Goal: Check status: Check status

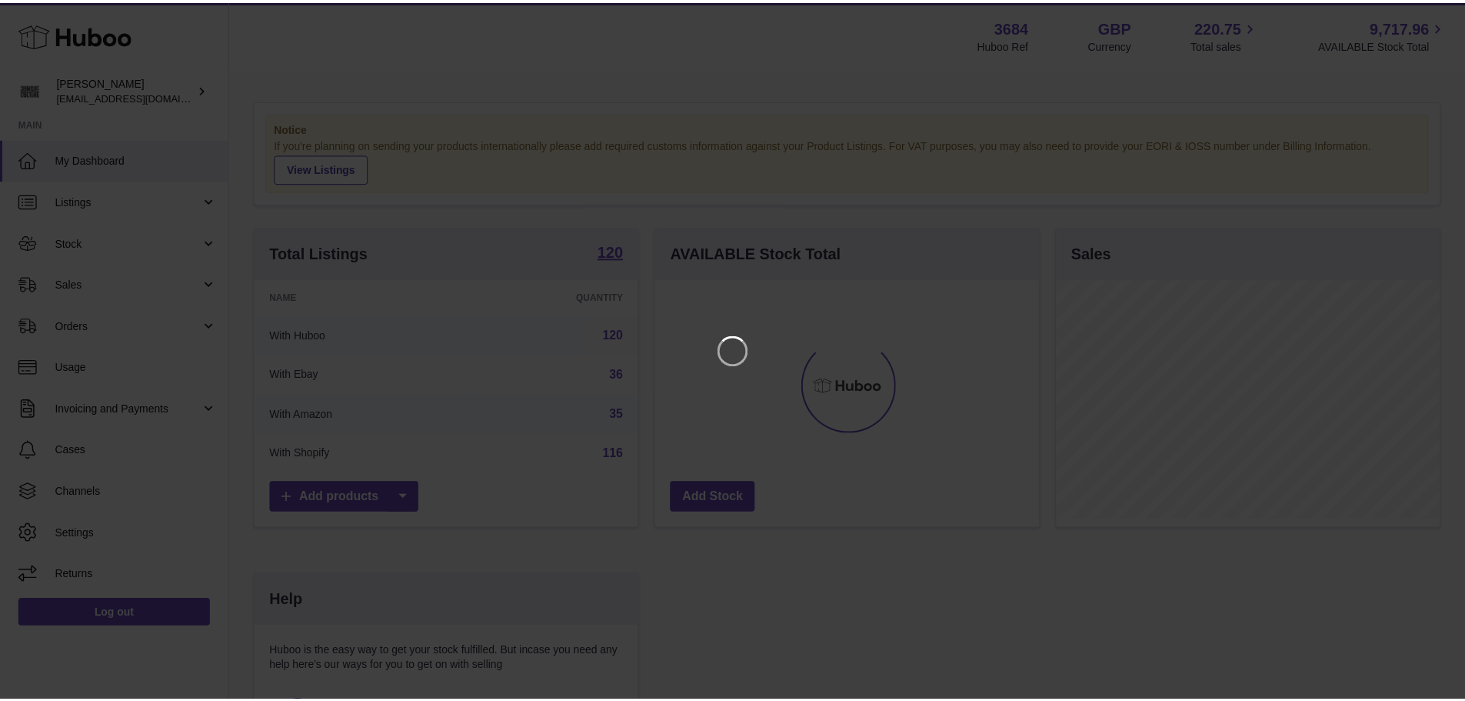
scroll to position [240, 388]
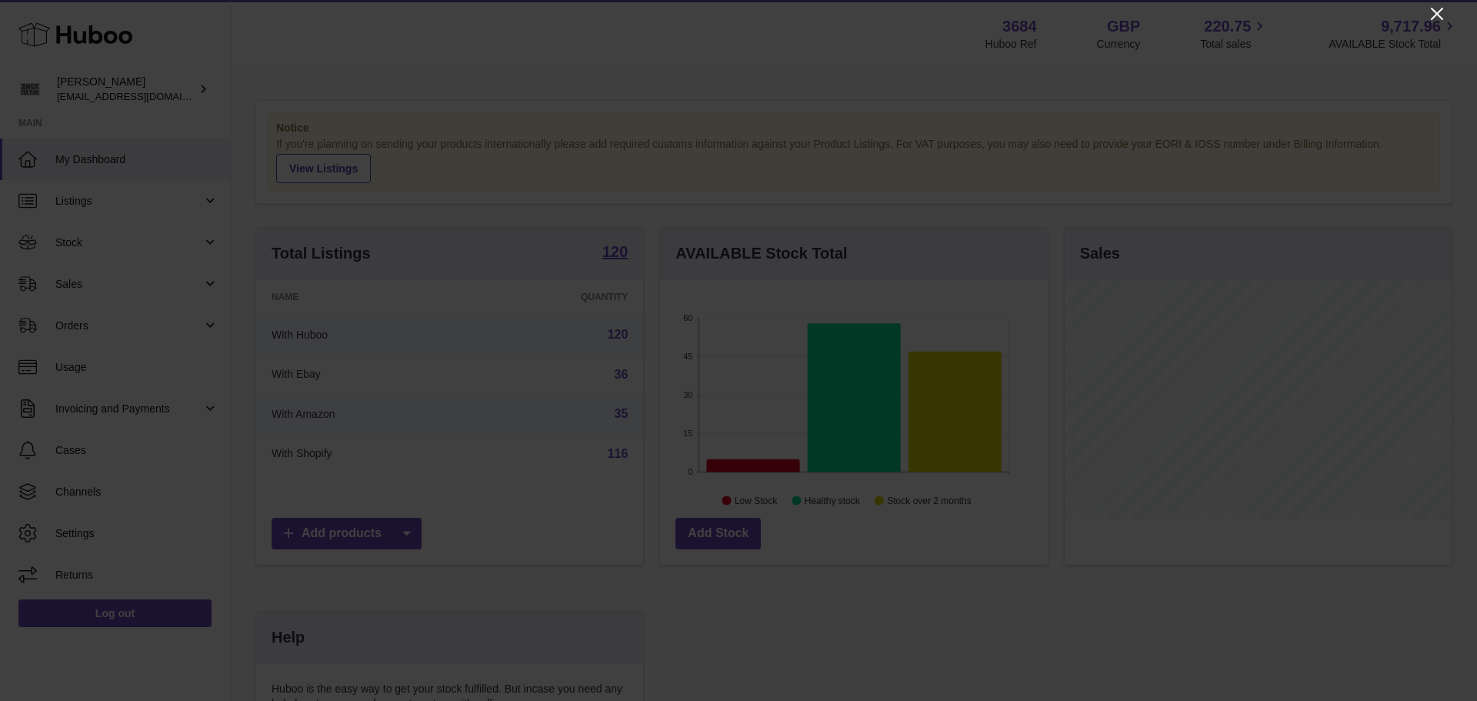
click at [1441, 14] on icon "Close" at bounding box center [1436, 14] width 18 height 18
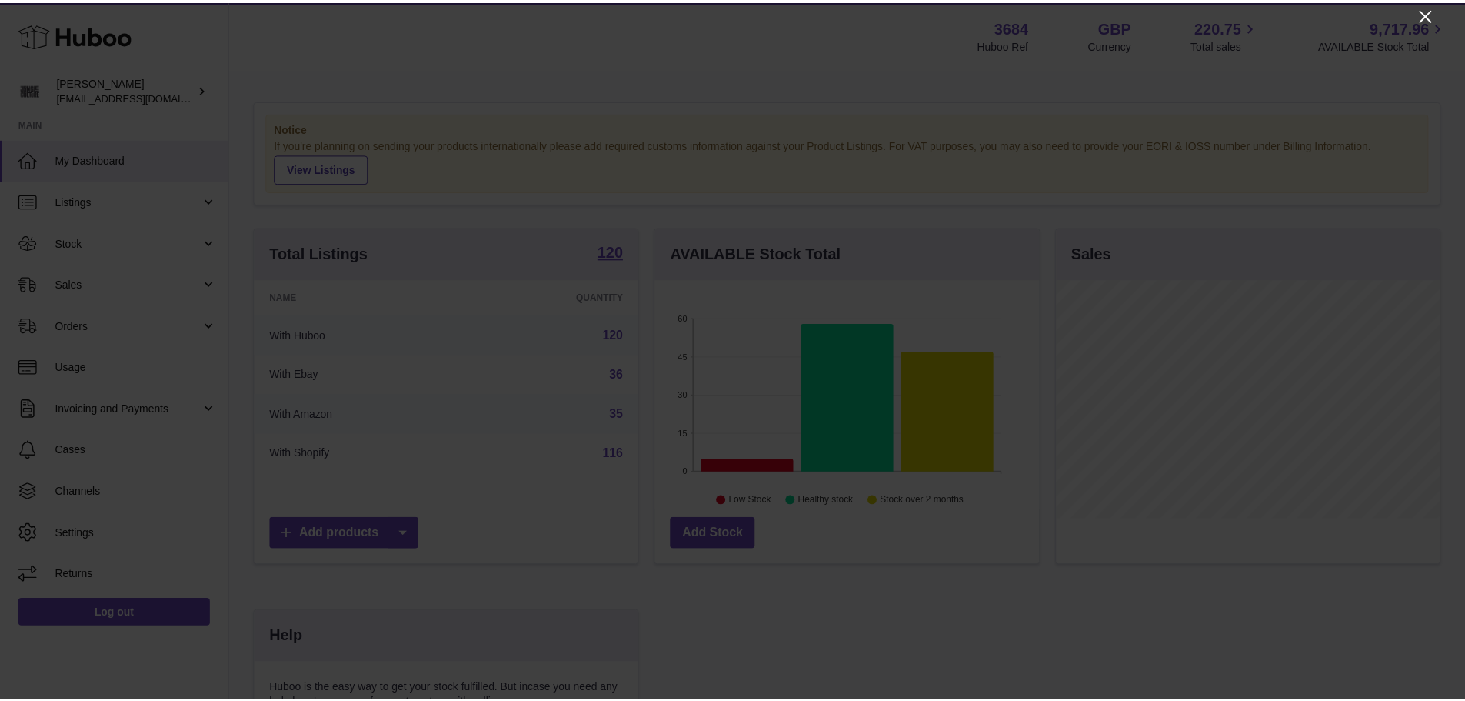
scroll to position [768800, 768657]
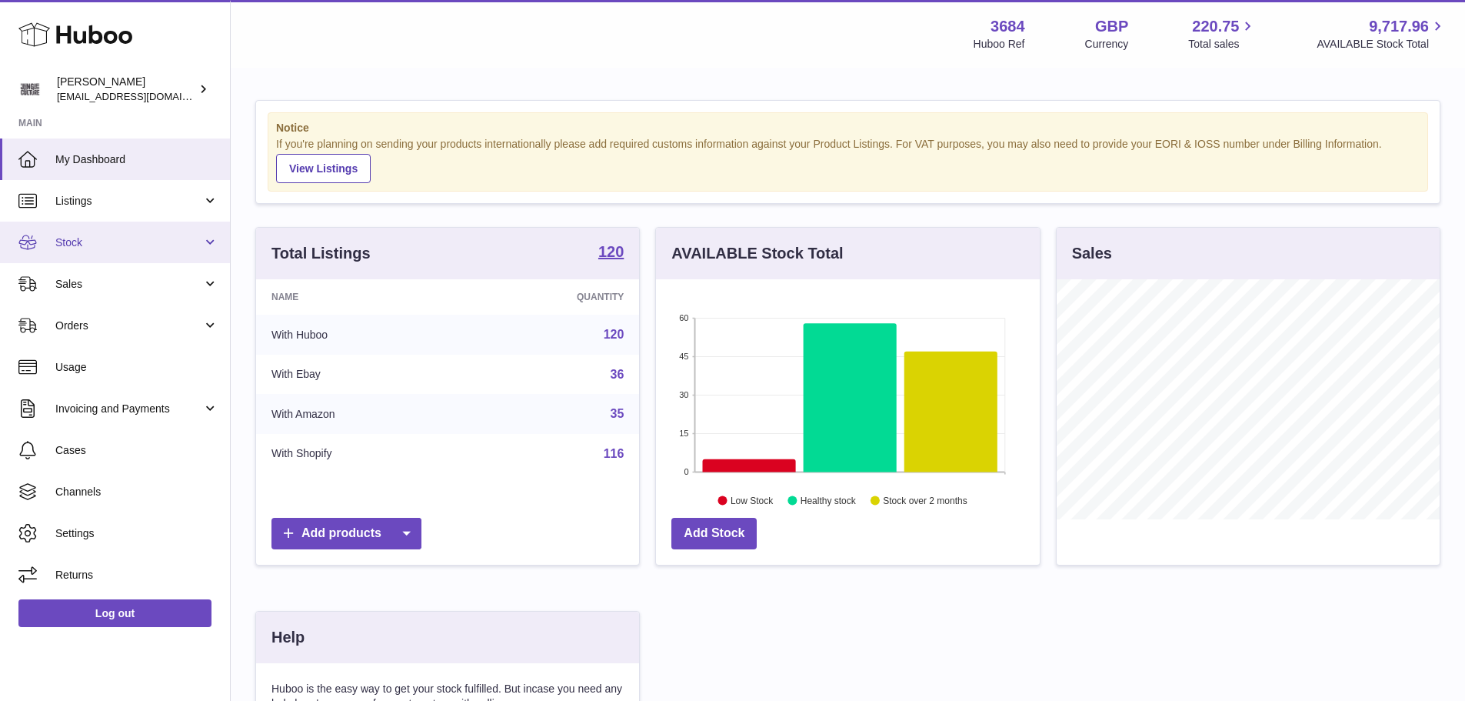
click at [135, 236] on span "Stock" at bounding box center [128, 242] width 147 height 15
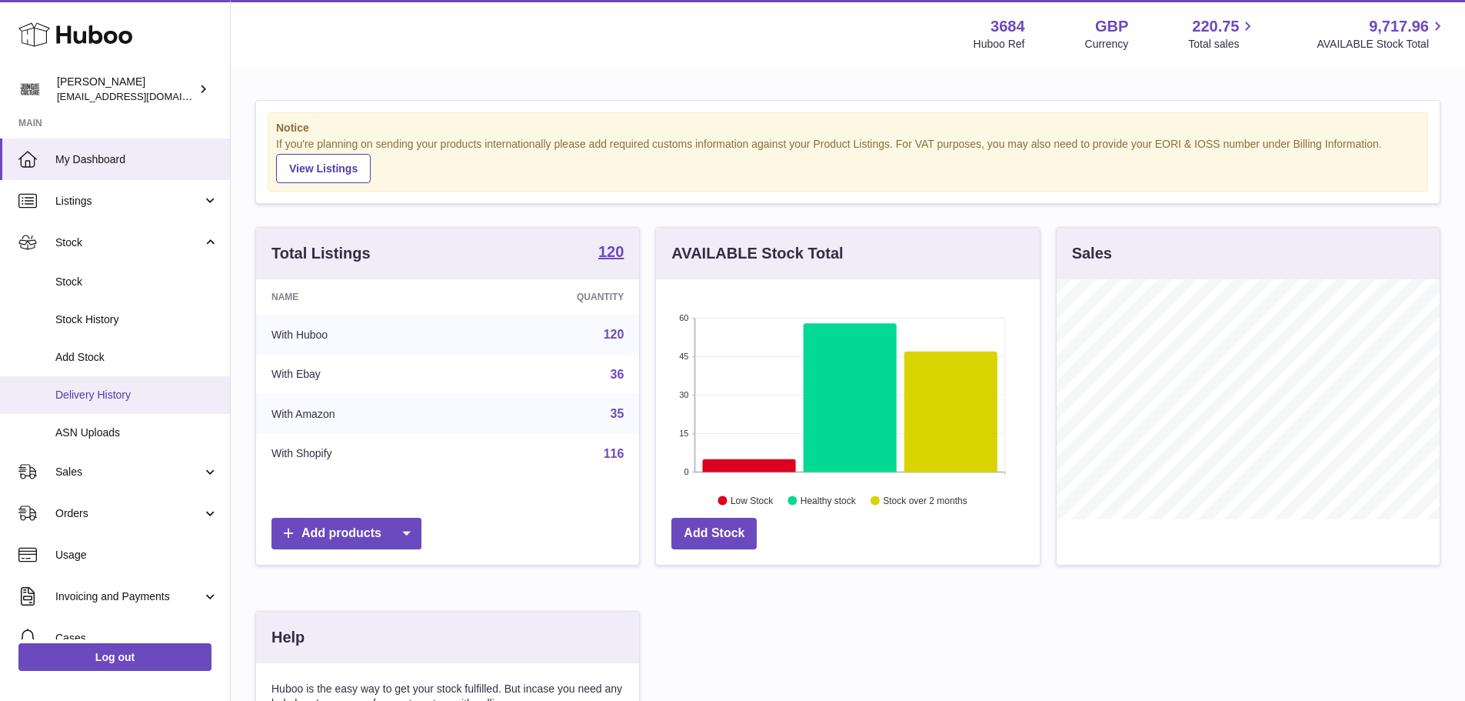
click at [130, 393] on span "Delivery History" at bounding box center [136, 395] width 163 height 15
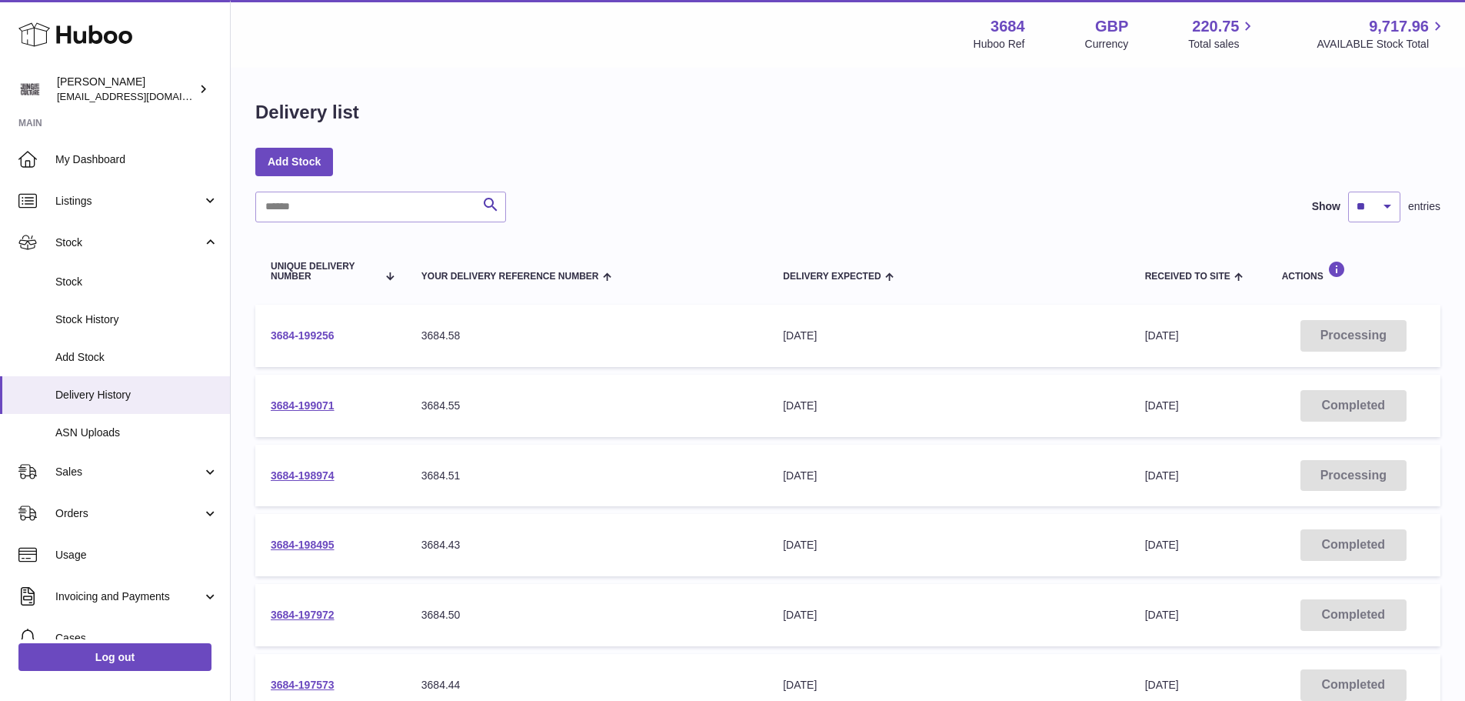
click at [325, 339] on link "3684-199256" at bounding box center [303, 335] width 64 height 12
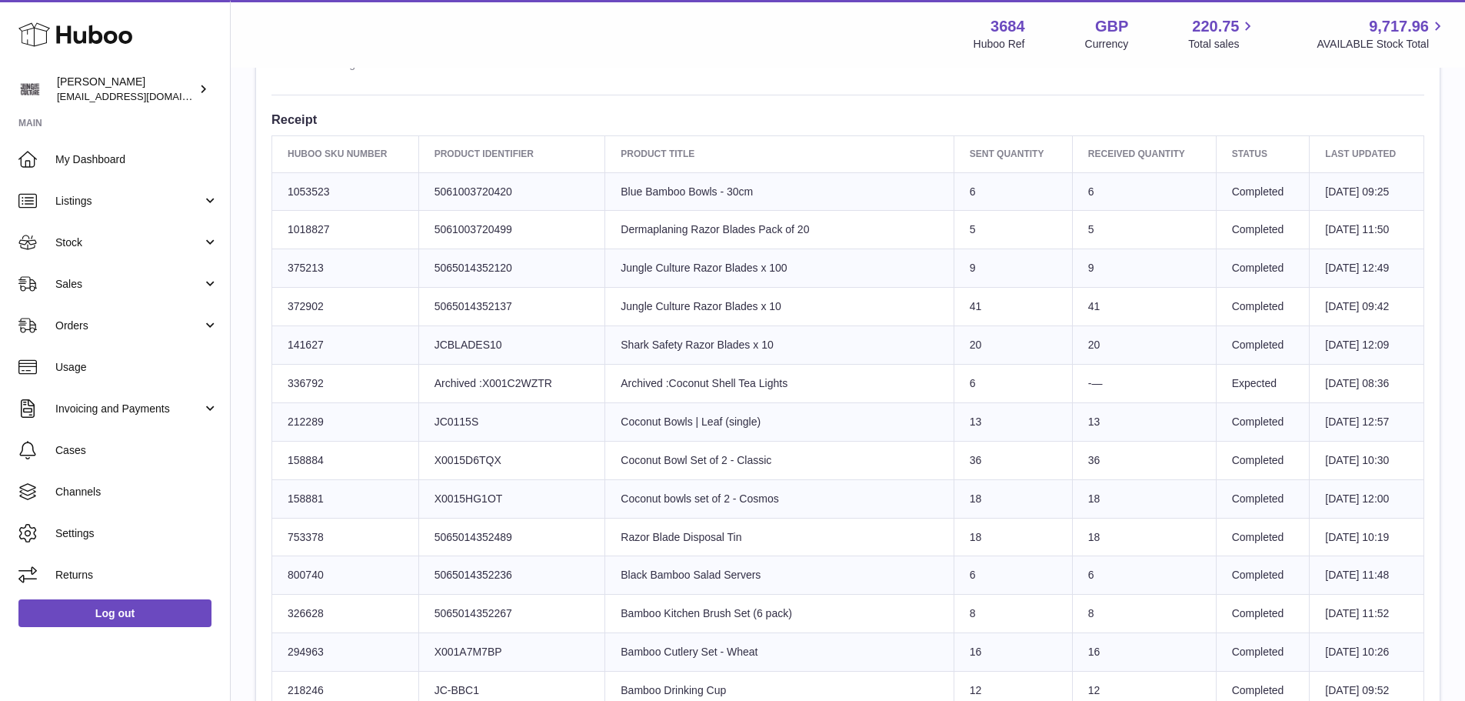
scroll to position [538, 0]
click at [90, 248] on span "Stock" at bounding box center [128, 242] width 147 height 15
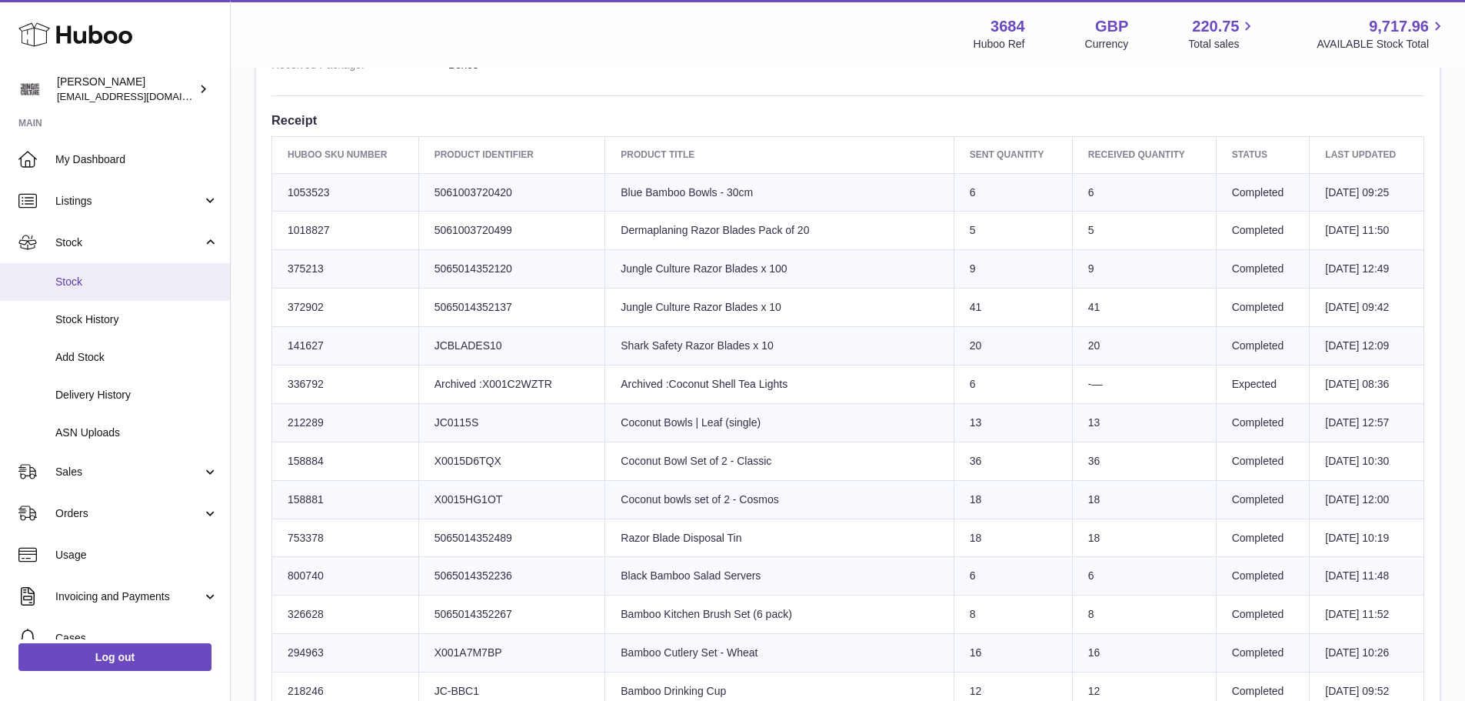
click at [95, 287] on span "Stock" at bounding box center [136, 282] width 163 height 15
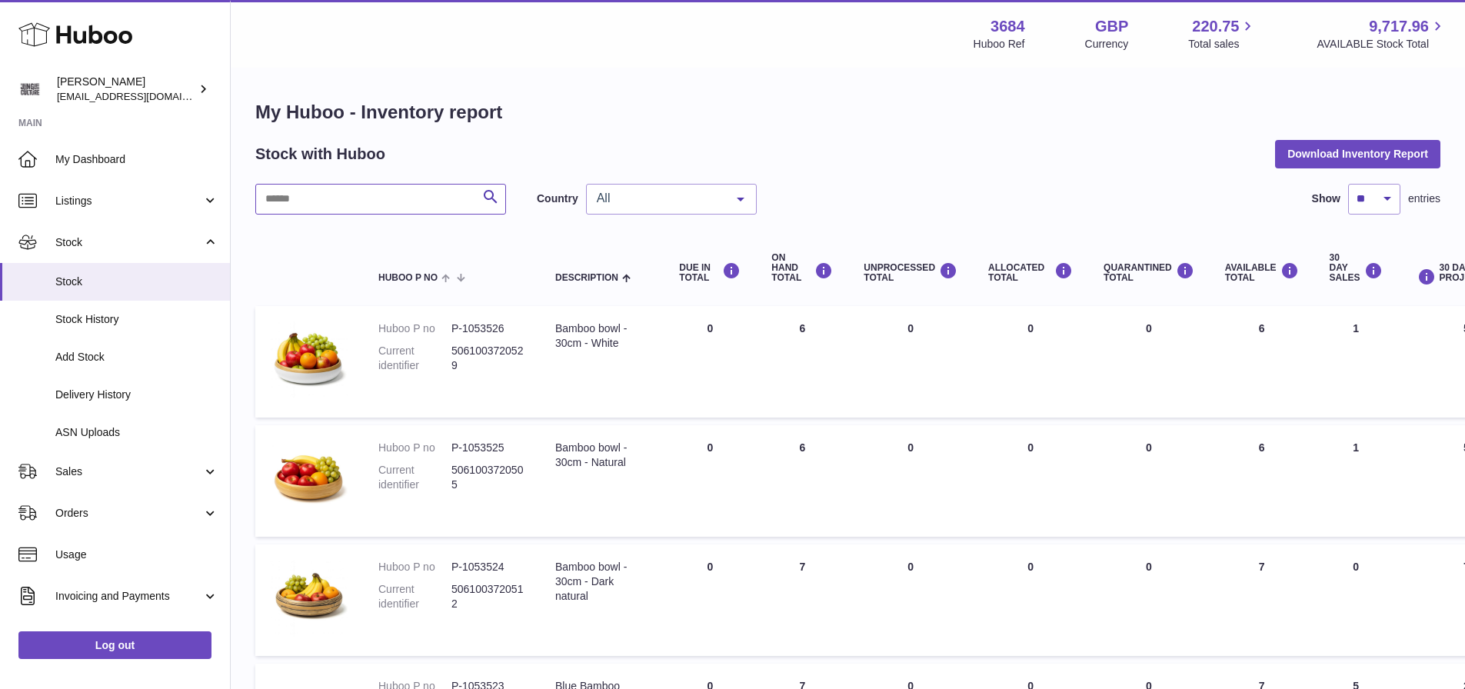
click at [356, 199] on input "text" at bounding box center [380, 199] width 251 height 31
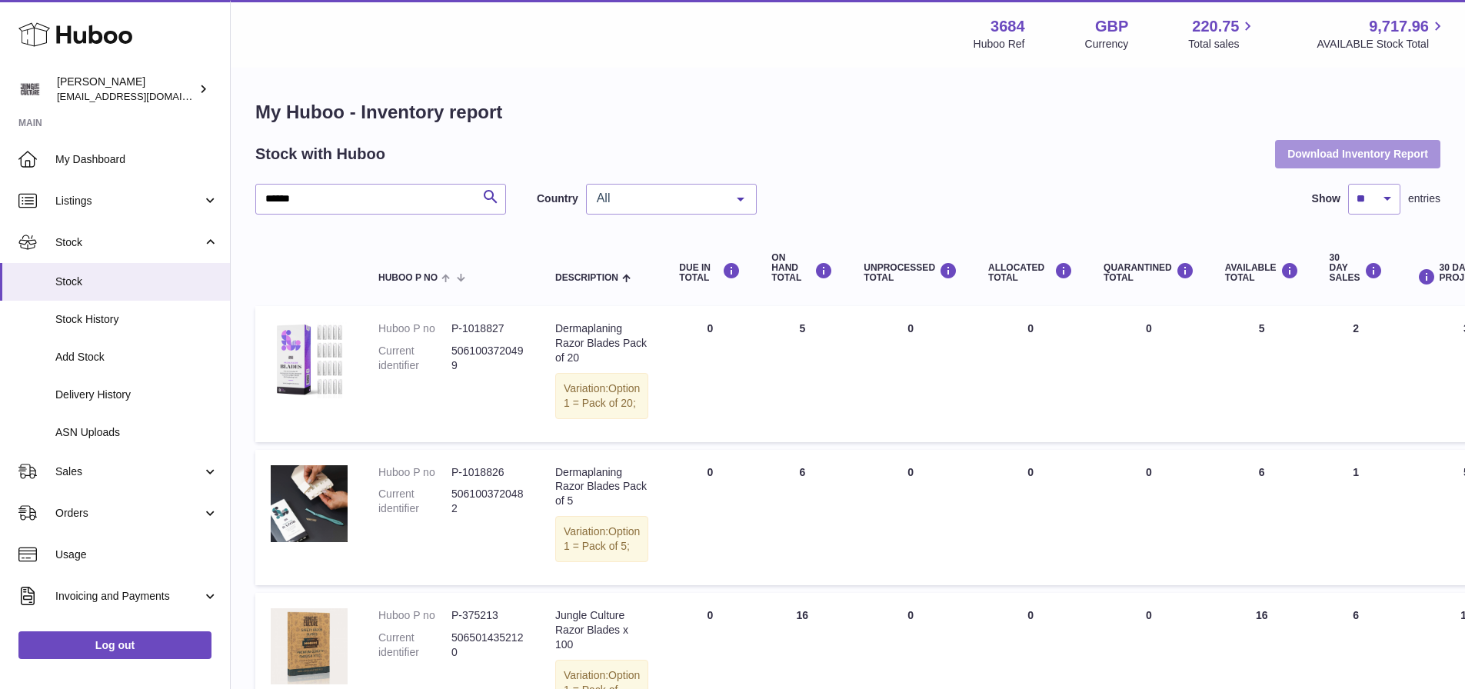
click at [1330, 157] on button "Download Inventory Report" at bounding box center [1357, 154] width 165 height 28
click at [321, 192] on input "******" at bounding box center [380, 199] width 251 height 31
type input "*"
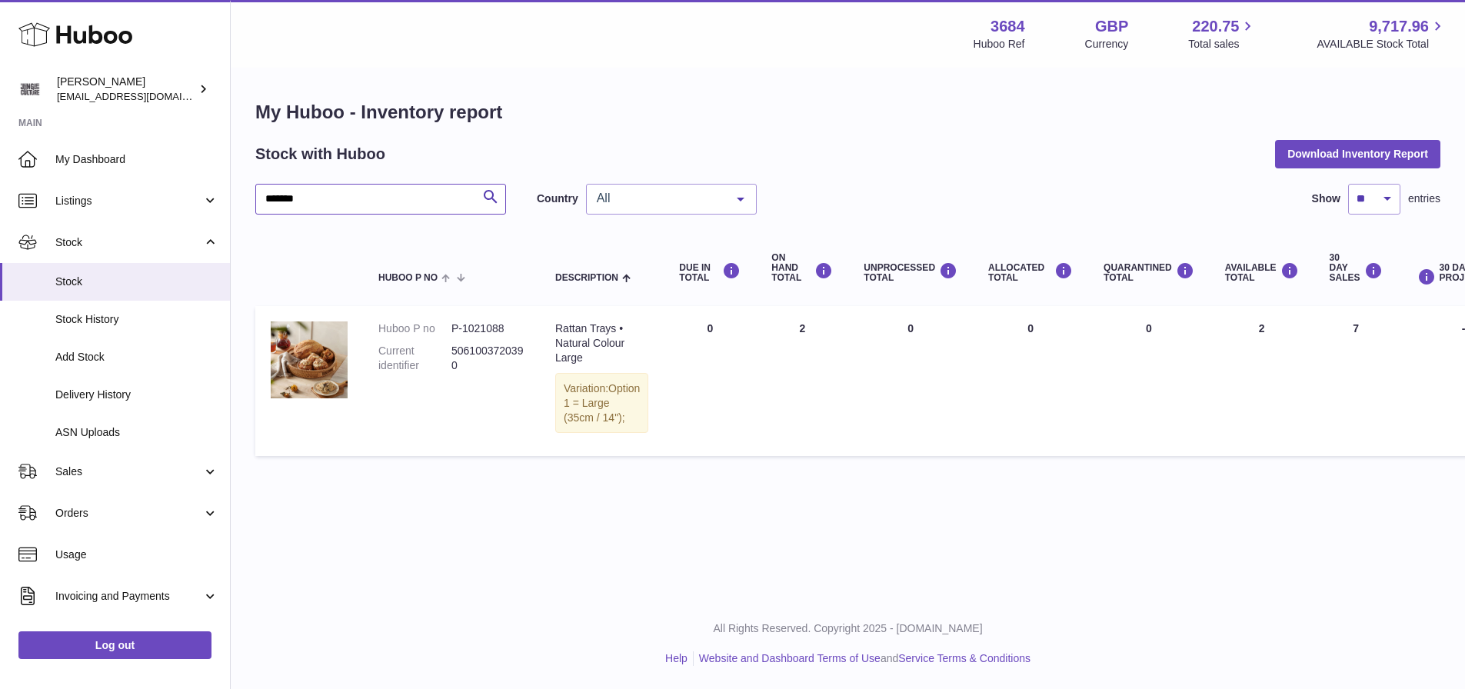
type input "*******"
click at [125, 463] on link "Sales" at bounding box center [115, 472] width 230 height 42
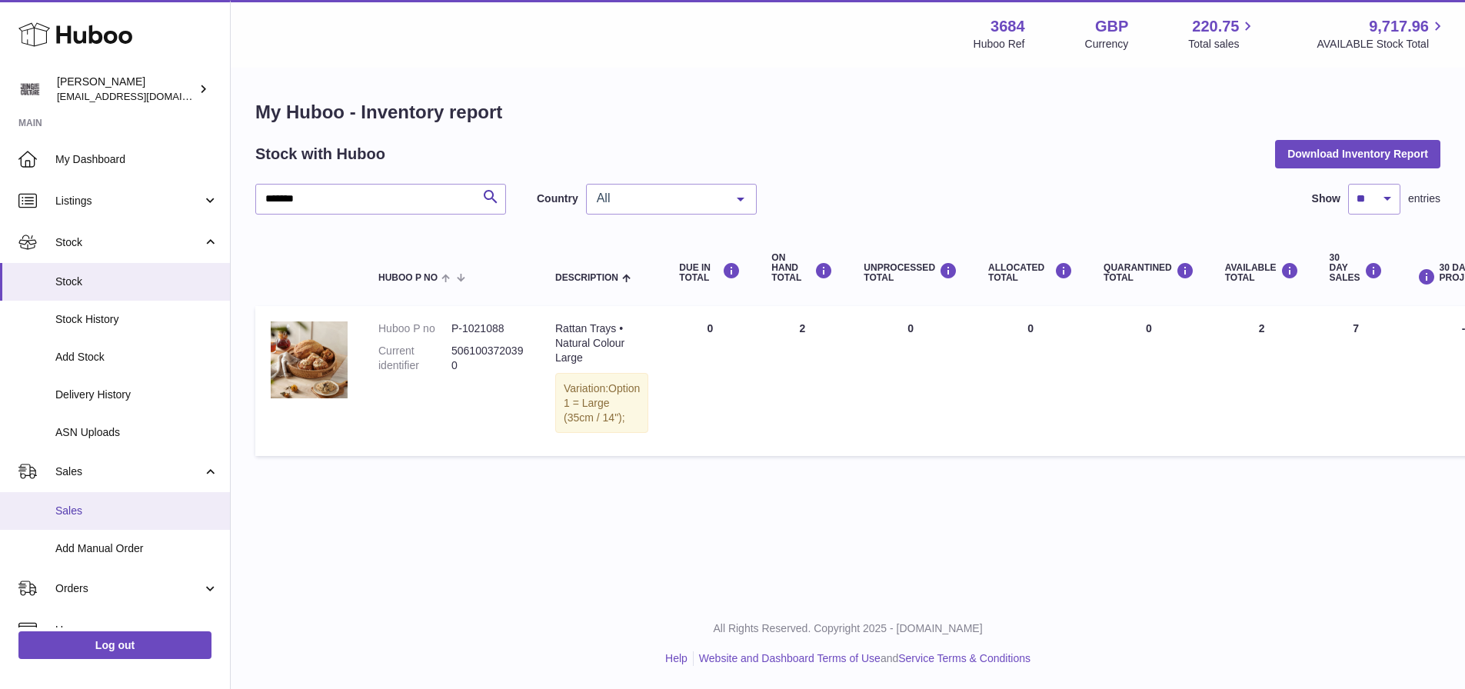
click at [122, 509] on span "Sales" at bounding box center [136, 511] width 163 height 15
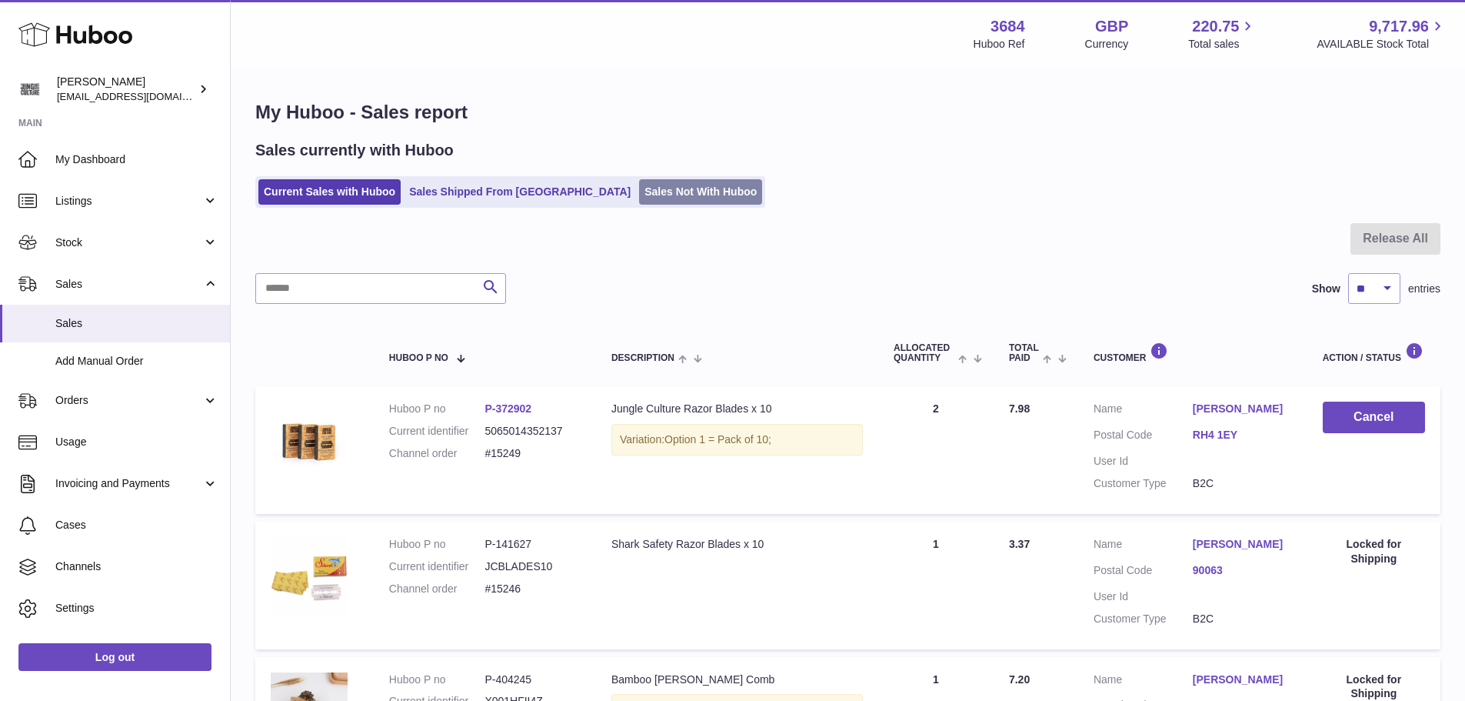
click at [651, 193] on link "Sales Not With Huboo" at bounding box center [700, 191] width 123 height 25
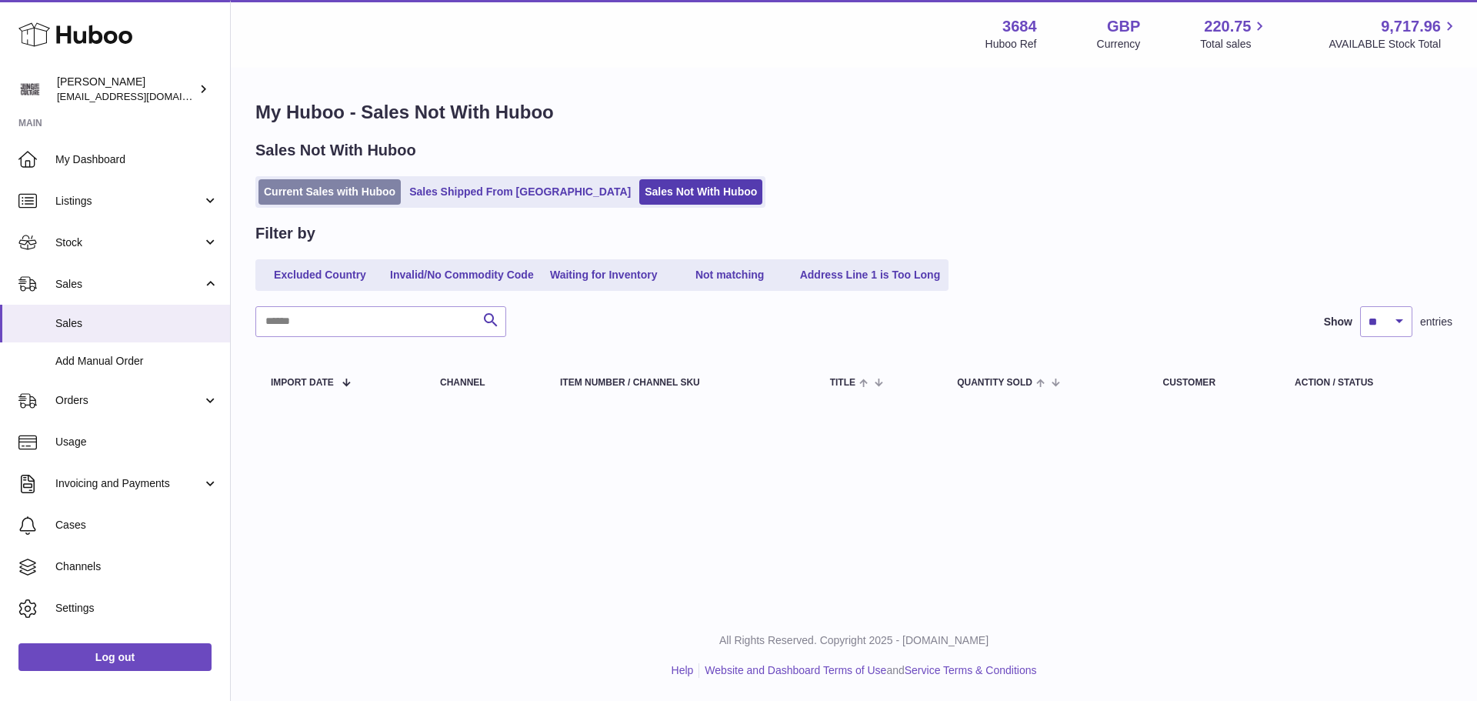
click at [297, 189] on link "Current Sales with Huboo" at bounding box center [329, 191] width 142 height 25
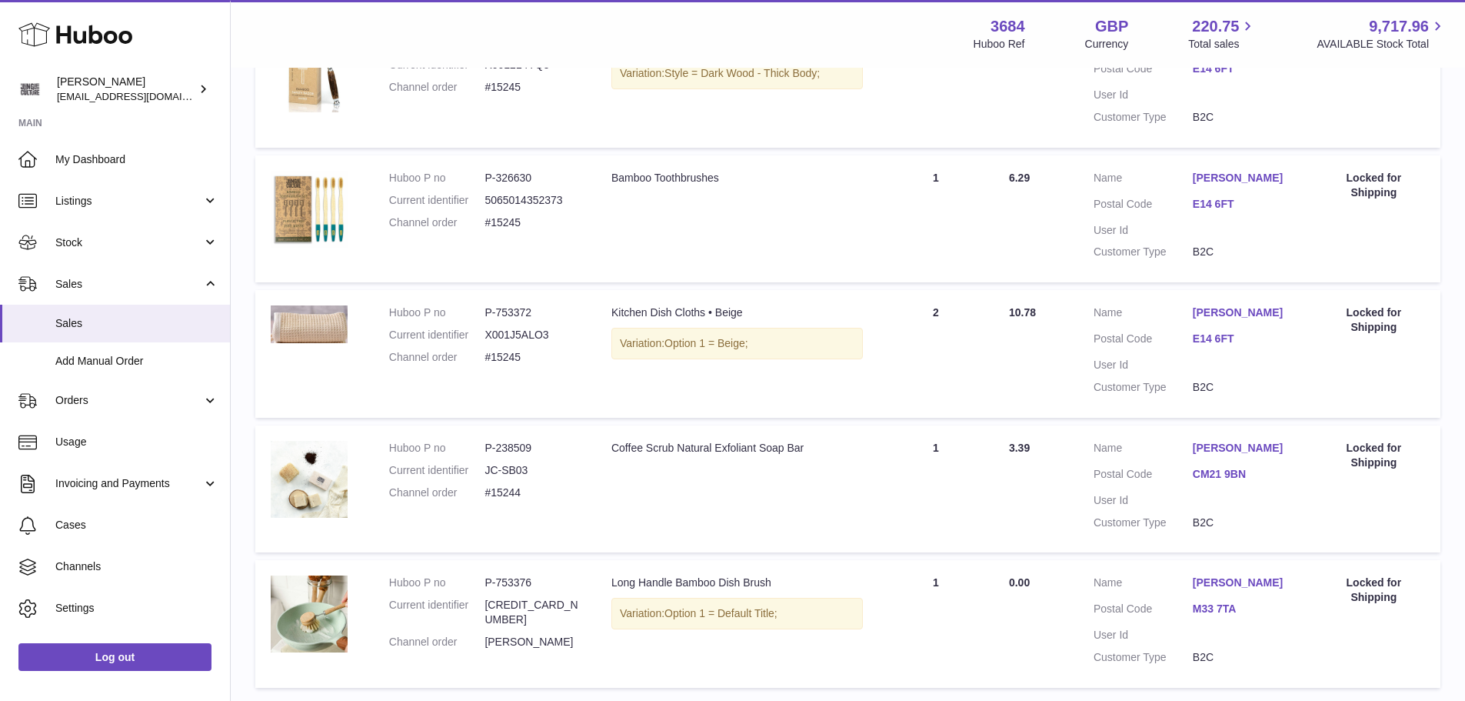
scroll to position [1154, 0]
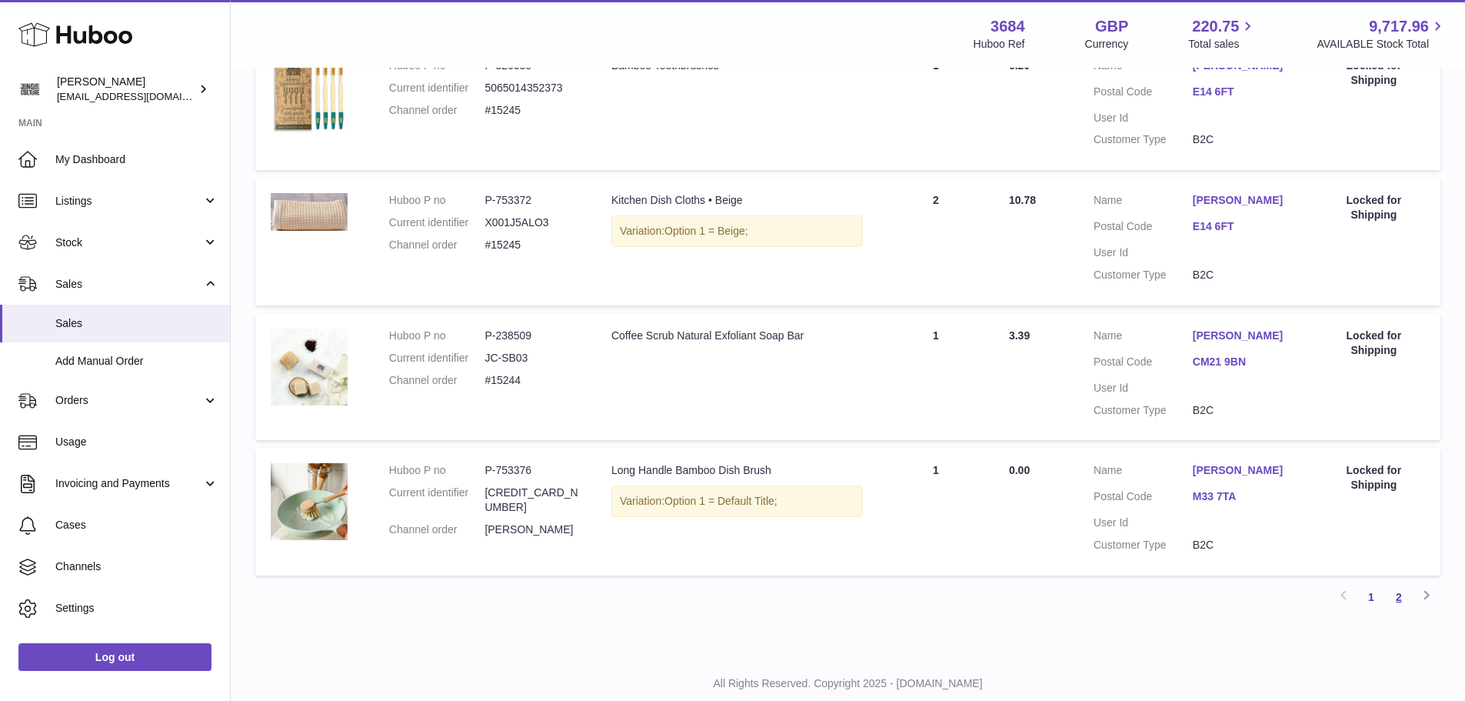
click at [1405, 595] on link "2" at bounding box center [1399, 597] width 28 height 28
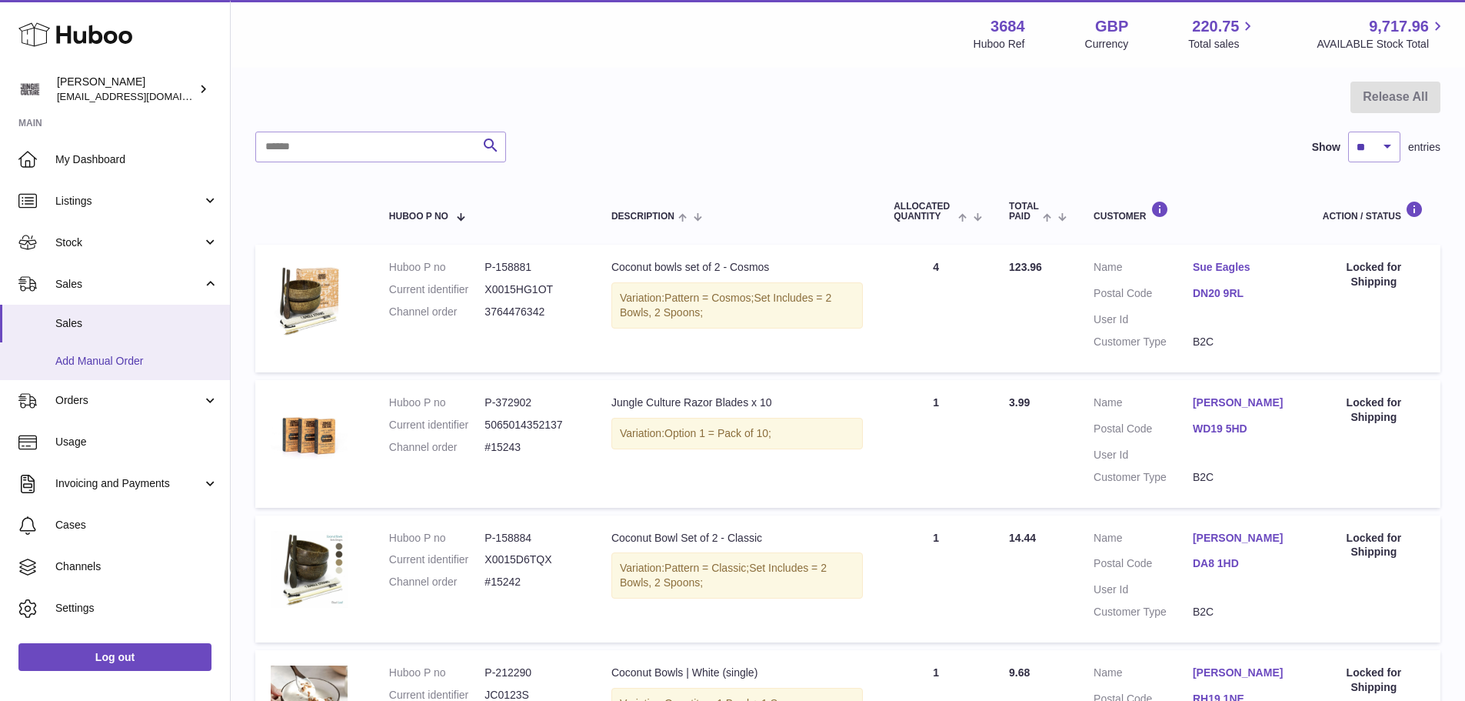
scroll to position [78, 0]
